Goal: Navigation & Orientation: Find specific page/section

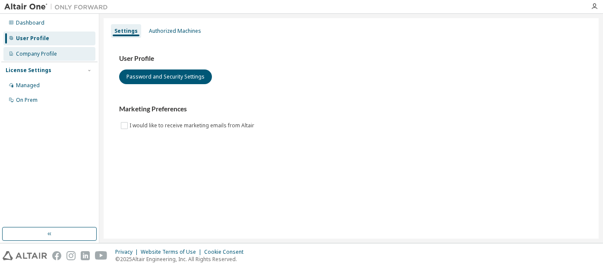
click at [55, 53] on div "Company Profile" at bounding box center [36, 54] width 41 height 7
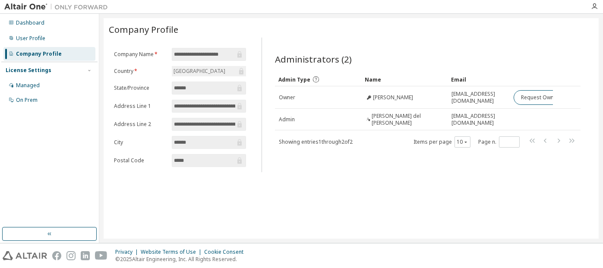
drag, startPoint x: 236, startPoint y: 54, endPoint x: 163, endPoint y: 56, distance: 73.0
click at [163, 56] on form "**********" at bounding box center [180, 107] width 132 height 119
click at [241, 53] on icon at bounding box center [239, 54] width 9 height 9
click at [255, 104] on div "**********" at bounding box center [351, 105] width 485 height 135
click at [27, 85] on div "Managed" at bounding box center [28, 85] width 24 height 7
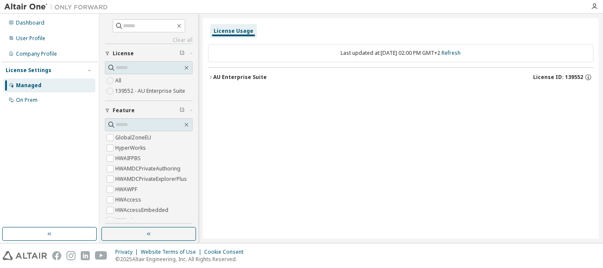
click at [130, 90] on label "139552 - AU Enterprise Suite" at bounding box center [151, 91] width 72 height 10
click at [209, 76] on icon "button" at bounding box center [210, 77] width 5 height 5
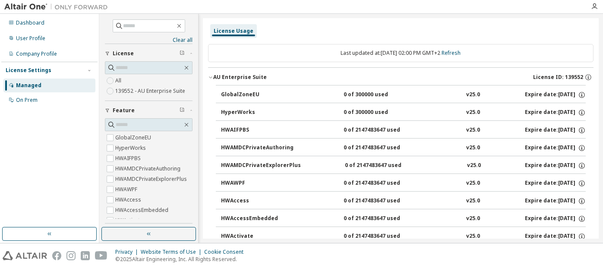
scroll to position [53, 0]
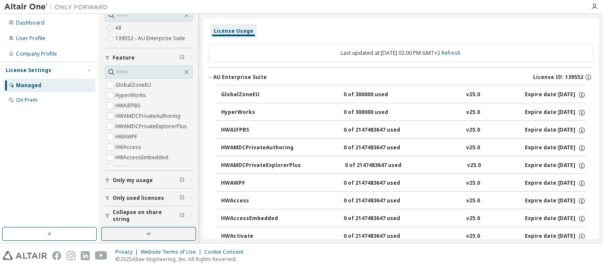
click at [108, 178] on icon "button" at bounding box center [107, 180] width 5 height 5
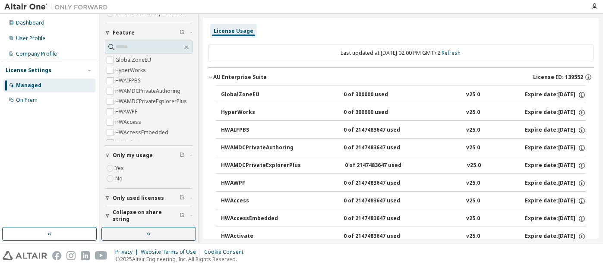
scroll to position [0, 0]
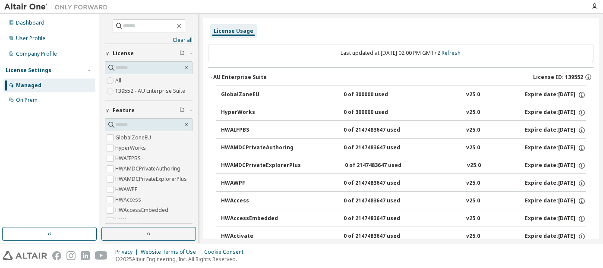
click at [243, 113] on div "HyperWorks" at bounding box center [260, 113] width 78 height 8
click at [238, 110] on div "HyperWorks" at bounding box center [260, 113] width 78 height 8
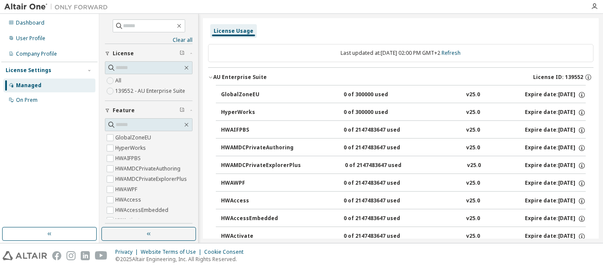
click at [235, 111] on div "HyperWorks" at bounding box center [260, 113] width 78 height 8
click at [223, 111] on div "HyperWorks" at bounding box center [260, 113] width 78 height 8
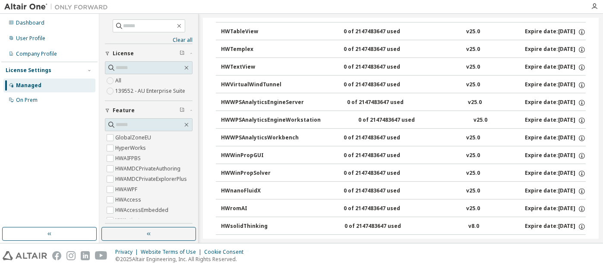
scroll to position [5594, 0]
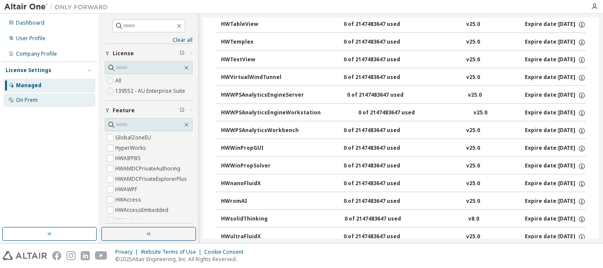
click at [41, 98] on div "On Prem" at bounding box center [49, 100] width 92 height 14
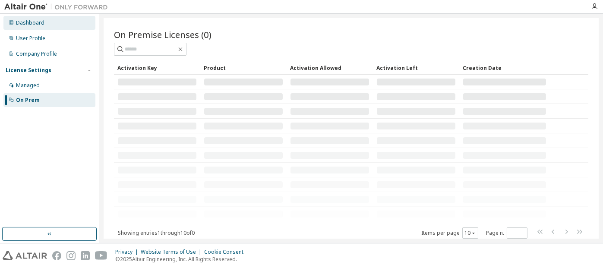
click at [42, 20] on div "Dashboard" at bounding box center [30, 22] width 28 height 7
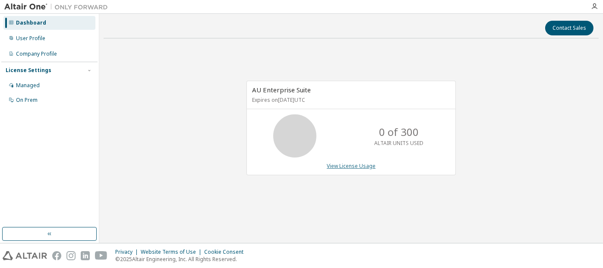
click at [346, 165] on link "View License Usage" at bounding box center [351, 165] width 49 height 7
